Goal: Information Seeking & Learning: Find contact information

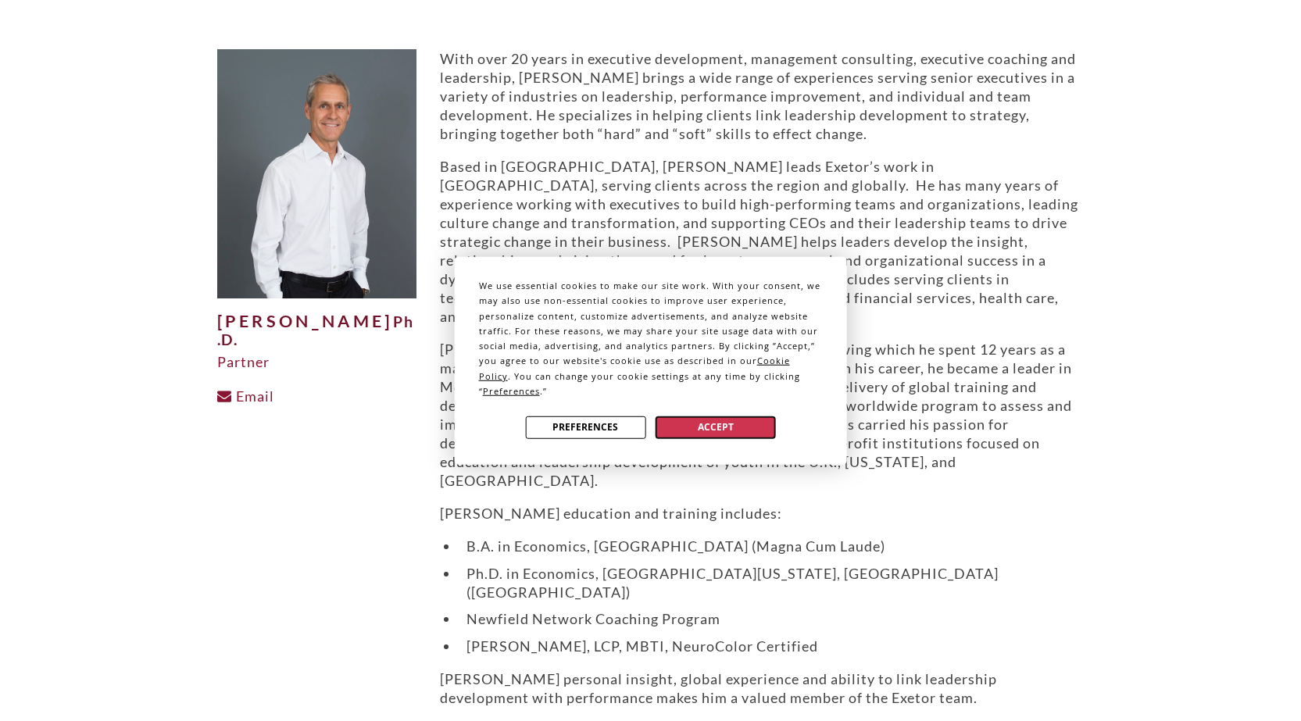
click at [723, 433] on button "Accept" at bounding box center [715, 427] width 120 height 23
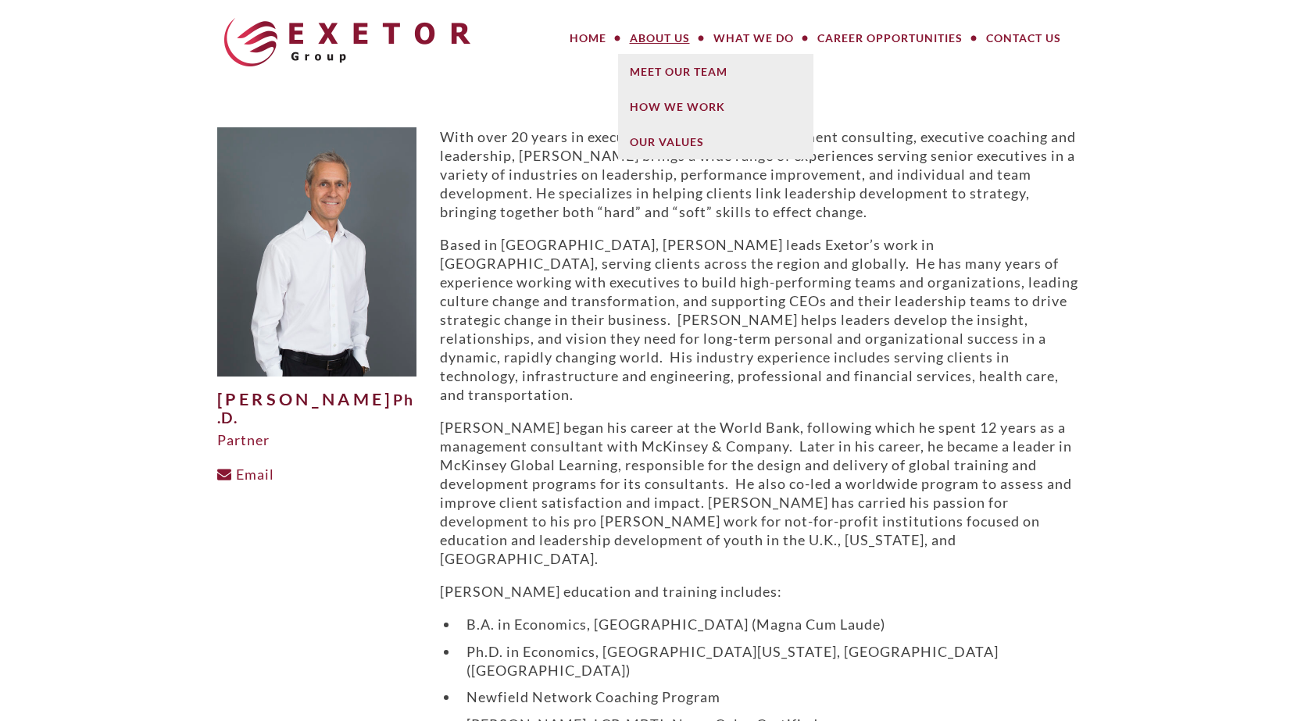
click at [669, 37] on link "About Us" at bounding box center [660, 38] width 84 height 31
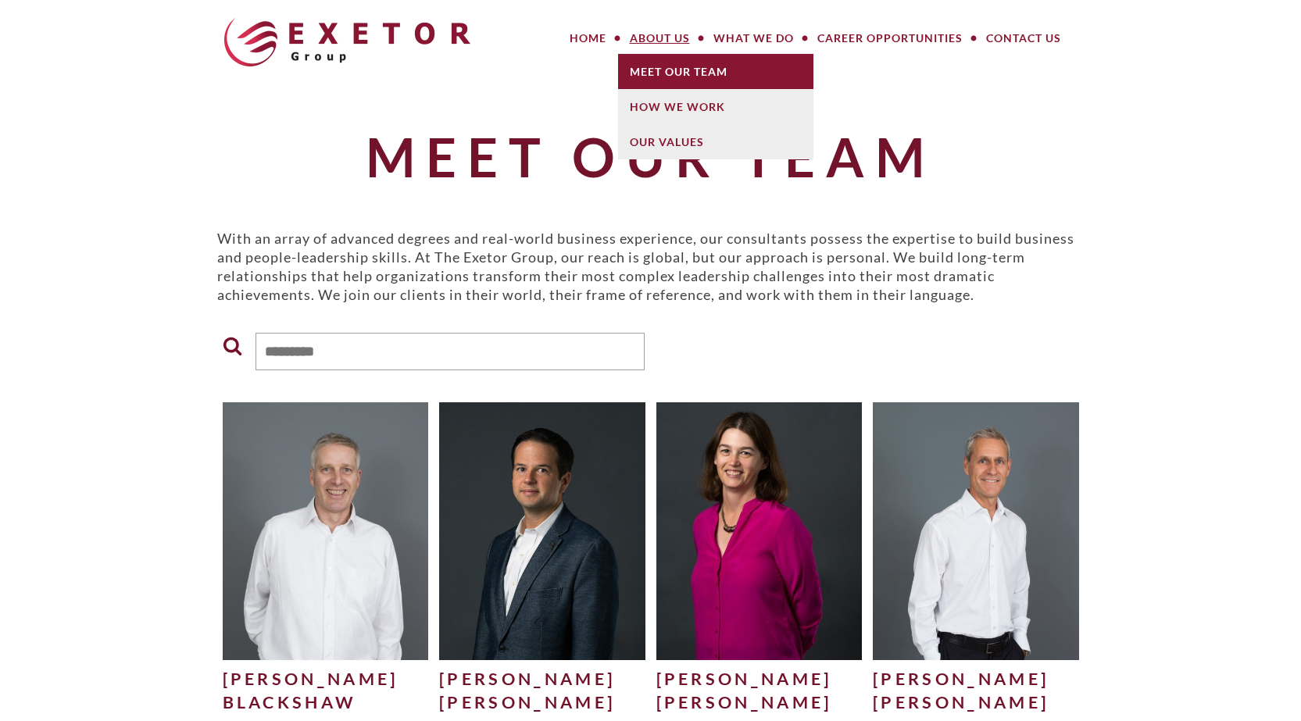
click at [686, 73] on link "Meet Our Team" at bounding box center [715, 71] width 195 height 35
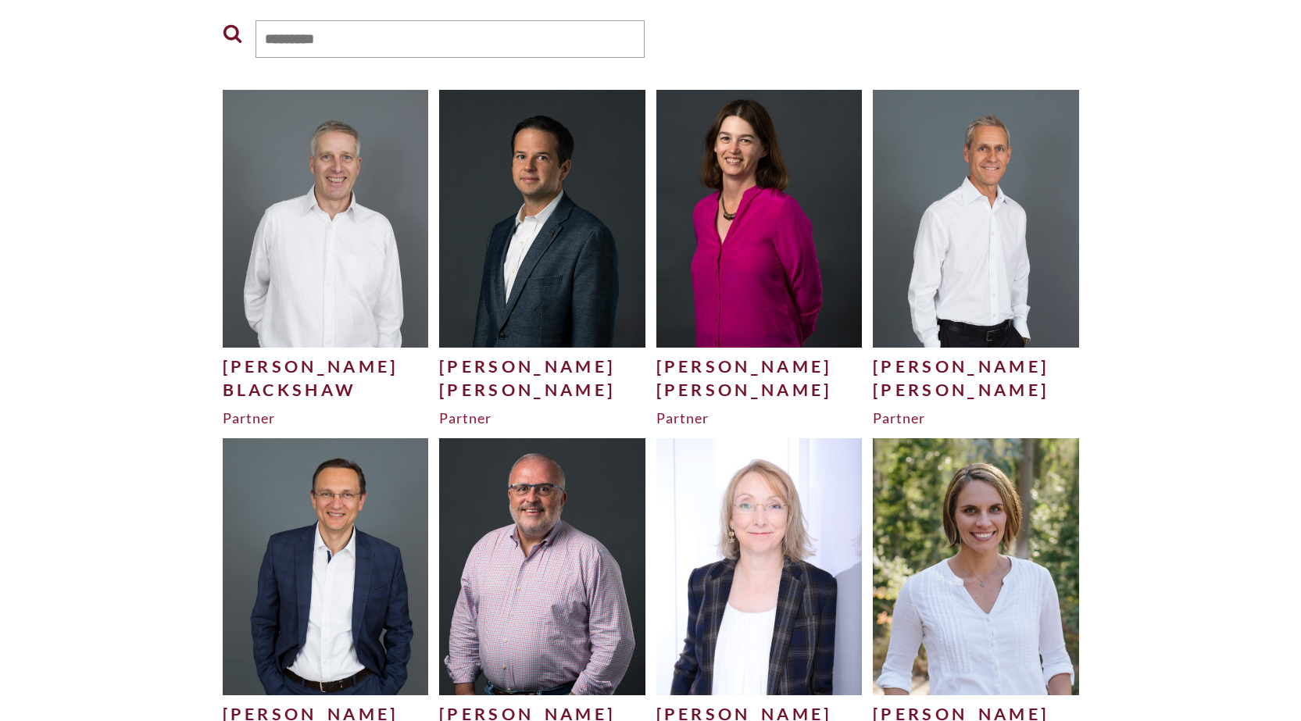
click at [369, 244] on img at bounding box center [326, 218] width 206 height 257
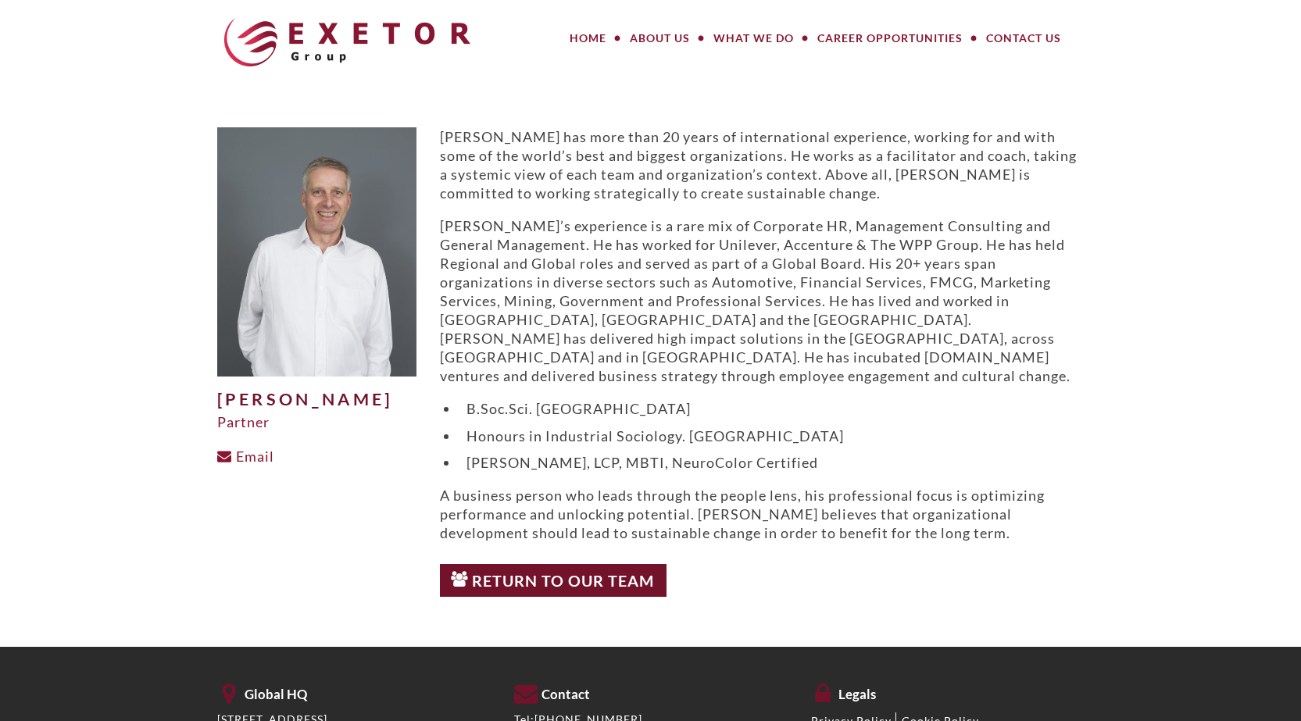
click at [227, 401] on h1 "[PERSON_NAME]" at bounding box center [316, 400] width 199 height 19
copy h1 "David Blackshaw"
drag, startPoint x: 227, startPoint y: 401, endPoint x: 321, endPoint y: 420, distance: 96.4
click at [321, 409] on h1 "[PERSON_NAME]" at bounding box center [316, 400] width 199 height 19
click at [241, 431] on div "Partner" at bounding box center [316, 421] width 199 height 19
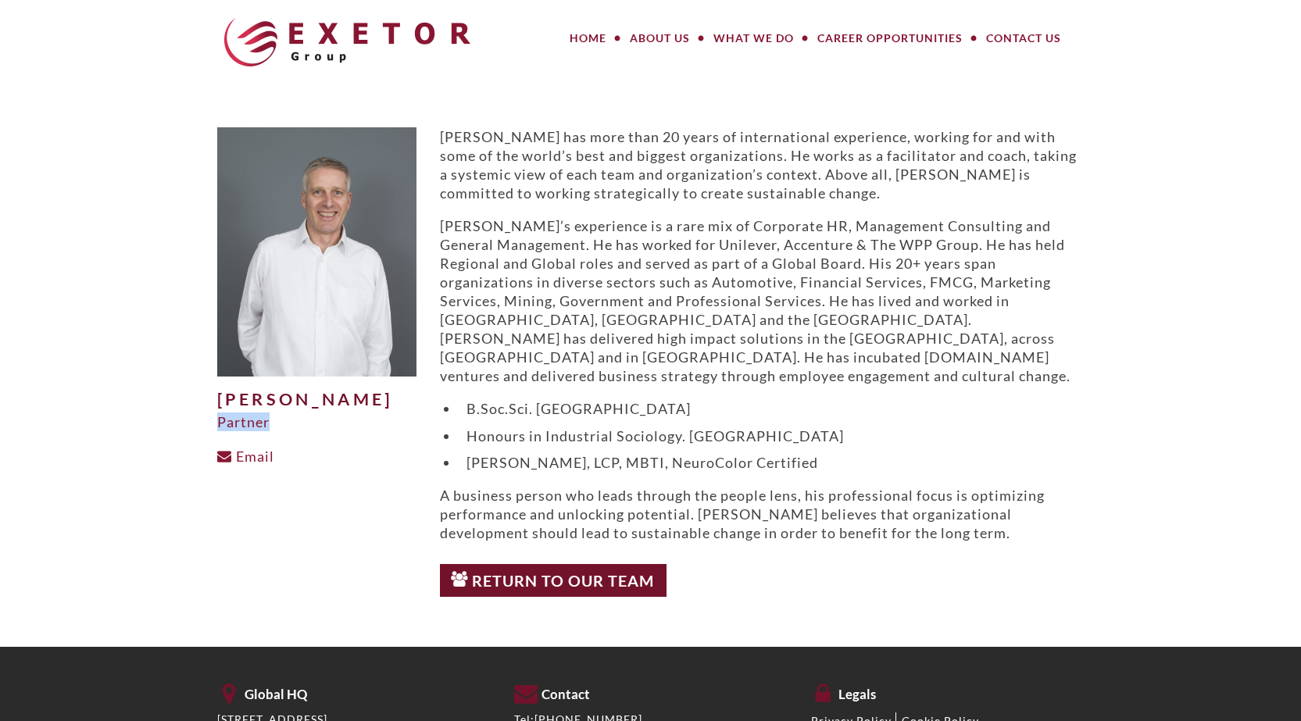
click at [241, 431] on div "Partner" at bounding box center [316, 421] width 199 height 19
copy div "Partner"
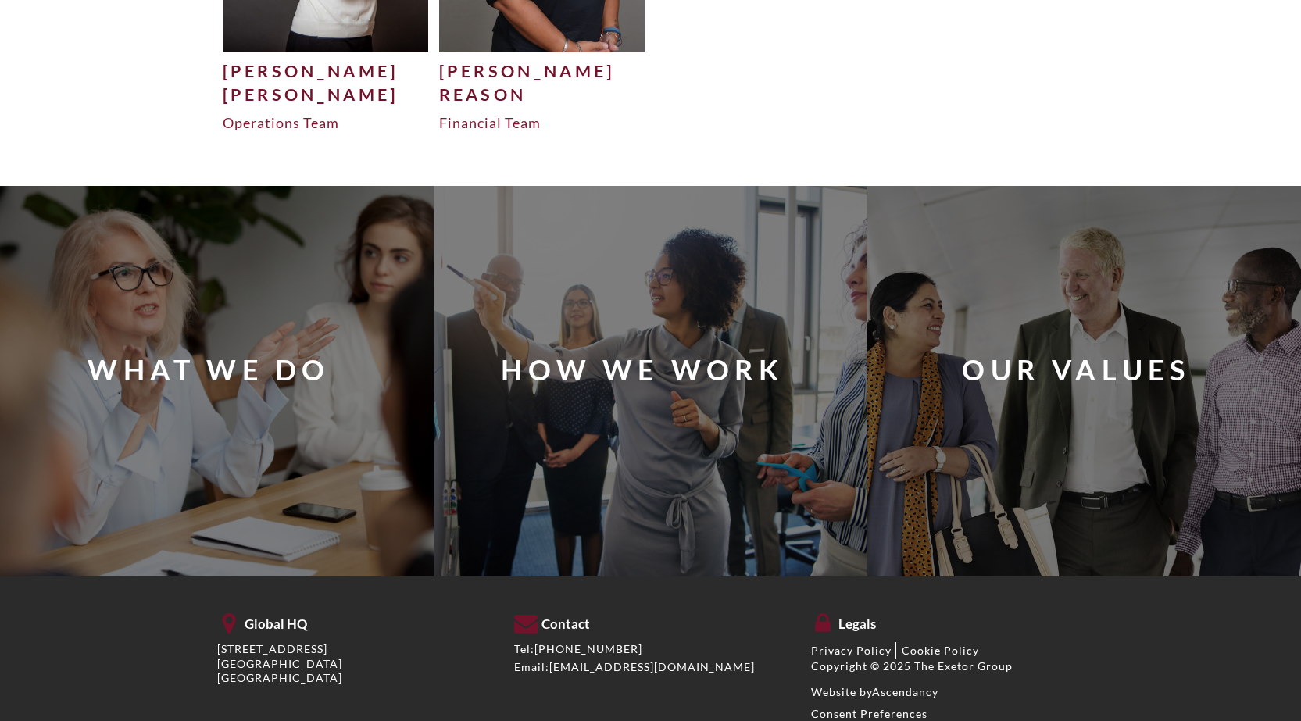
scroll to position [5535, 0]
